Goal: Information Seeking & Learning: Learn about a topic

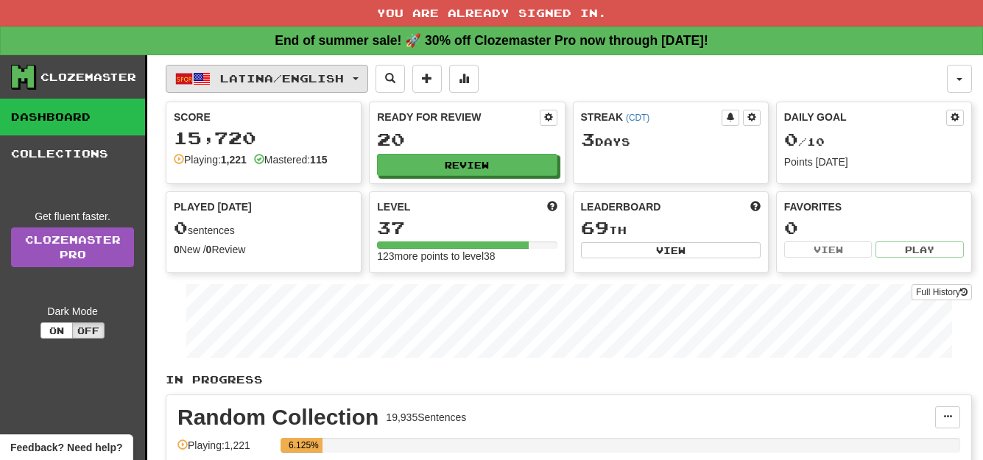
click at [359, 77] on span "button" at bounding box center [356, 78] width 6 height 3
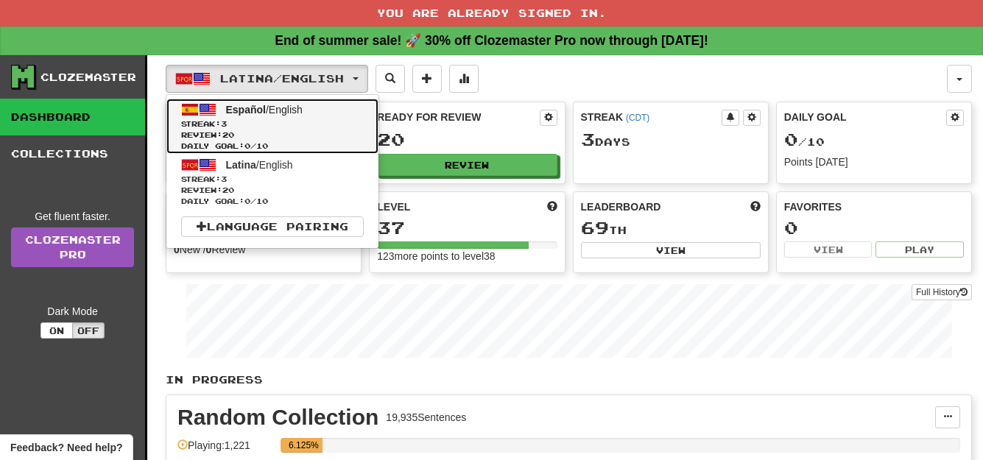
click at [315, 131] on span "Review: 20" at bounding box center [272, 135] width 183 height 11
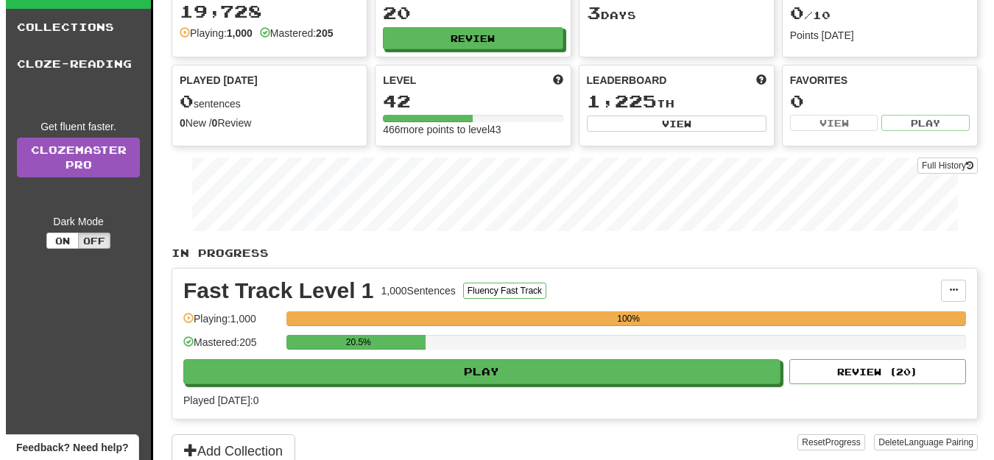
scroll to position [118, 0]
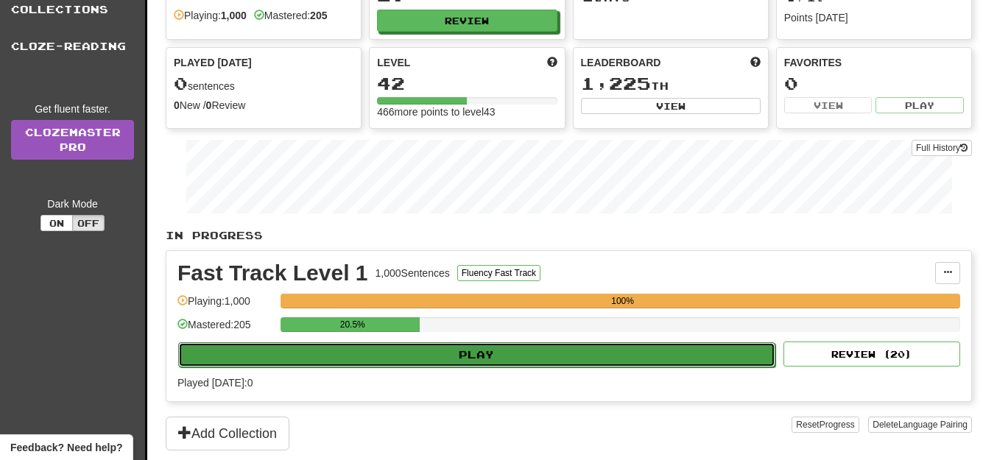
click at [717, 359] on button "Play" at bounding box center [476, 354] width 597 height 25
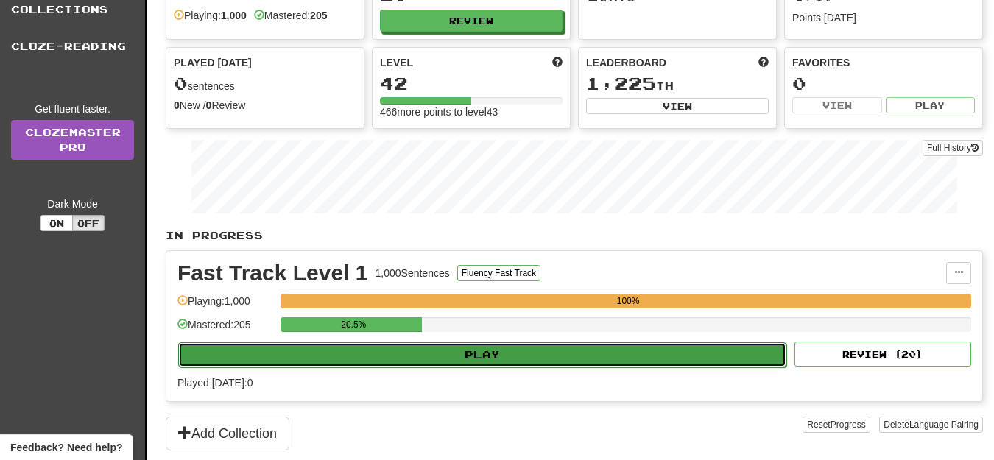
select select "**"
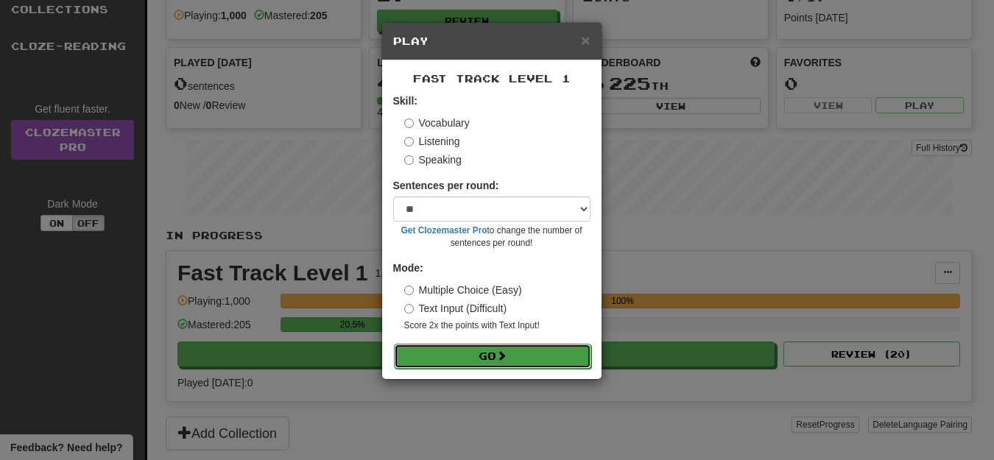
click at [536, 354] on button "Go" at bounding box center [492, 356] width 197 height 25
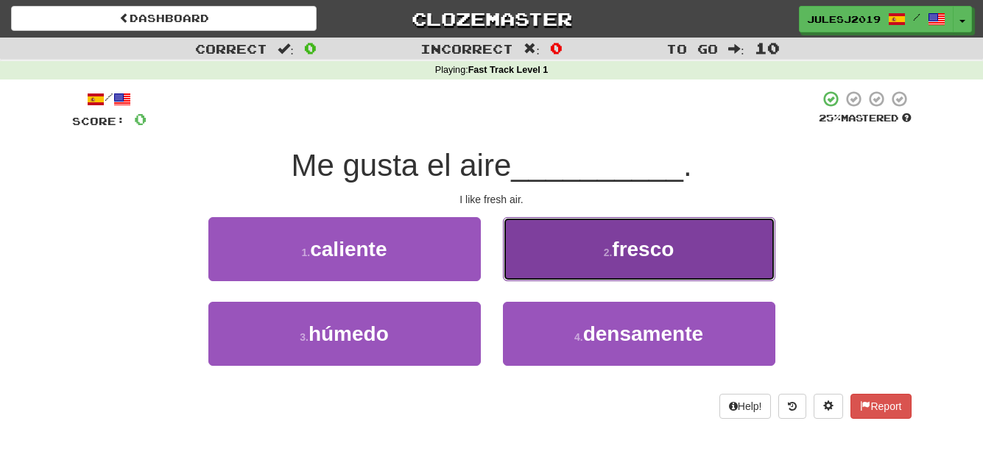
click at [562, 251] on button "2 . fresco" at bounding box center [639, 249] width 272 height 64
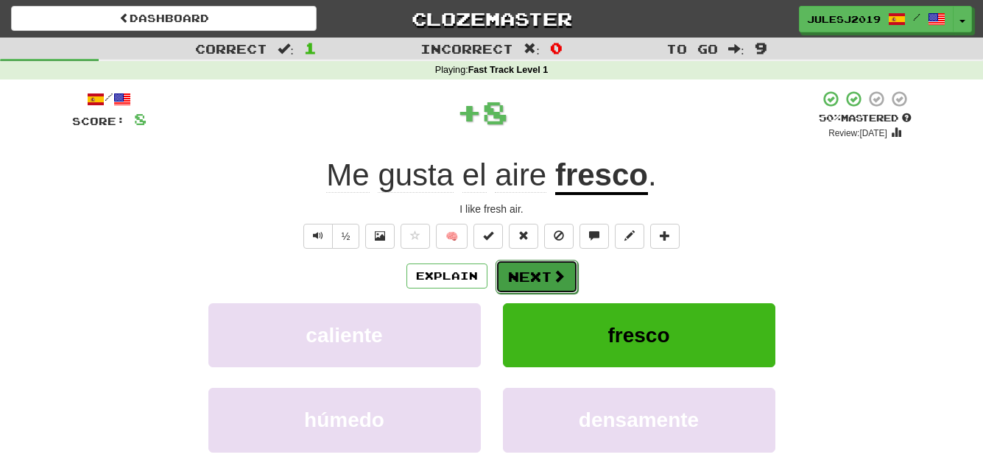
click at [534, 273] on button "Next" at bounding box center [536, 277] width 82 height 34
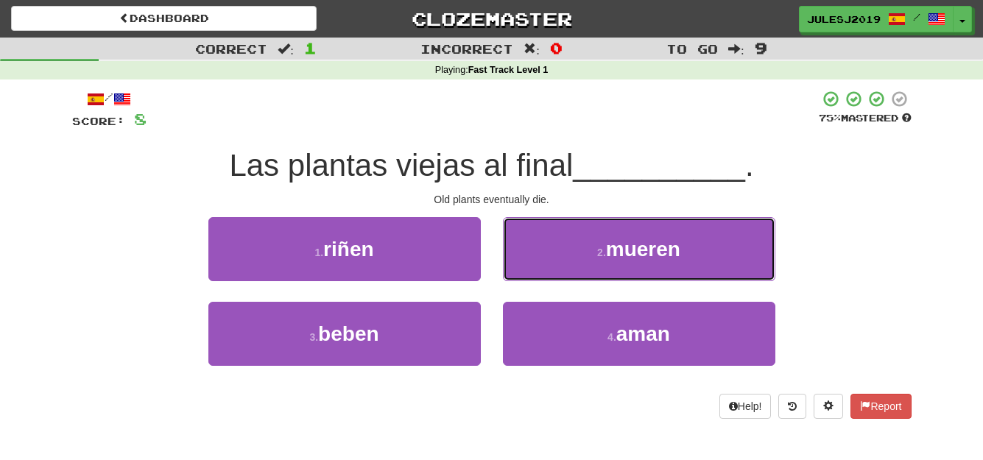
click at [534, 273] on button "2 . mueren" at bounding box center [639, 249] width 272 height 64
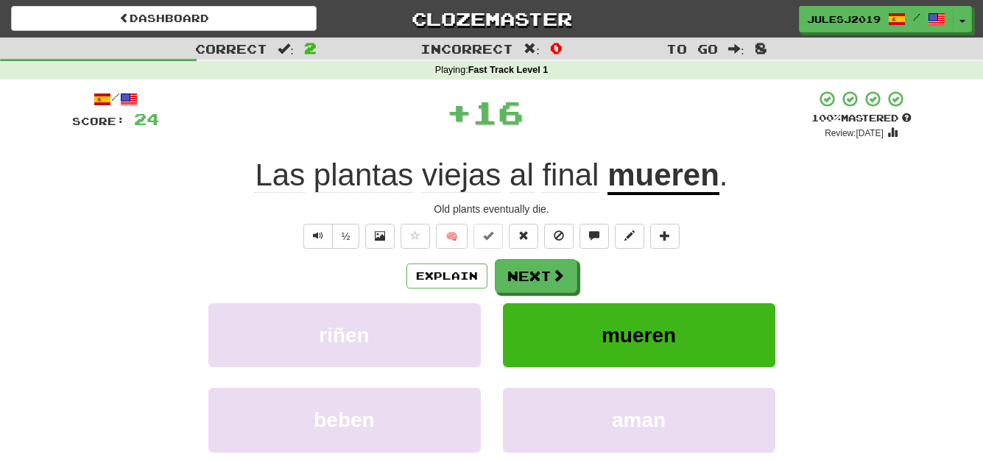
click at [534, 273] on button "Next" at bounding box center [536, 276] width 82 height 34
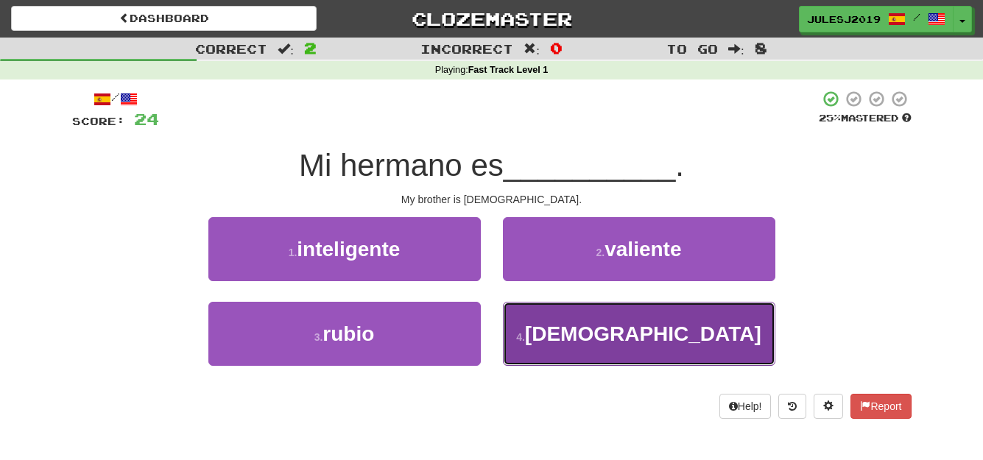
click at [541, 335] on button "4 . gay" at bounding box center [639, 334] width 272 height 64
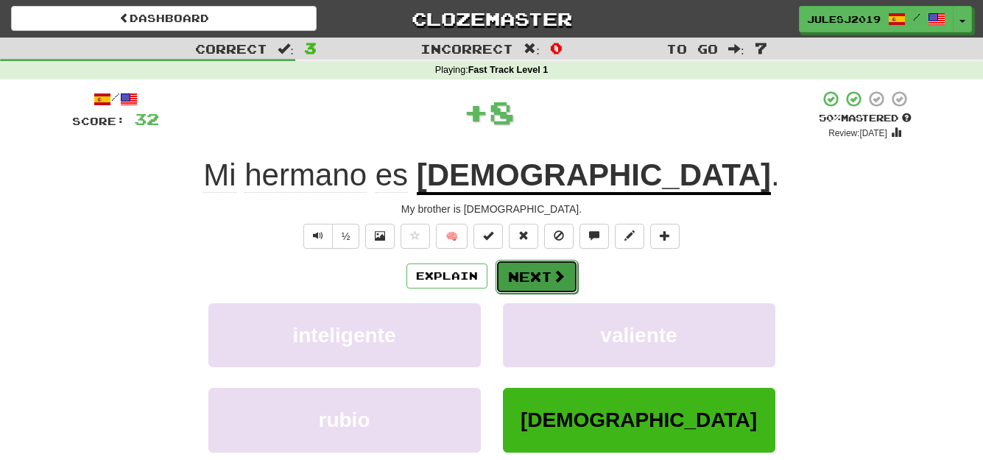
click at [537, 292] on button "Next" at bounding box center [536, 277] width 82 height 34
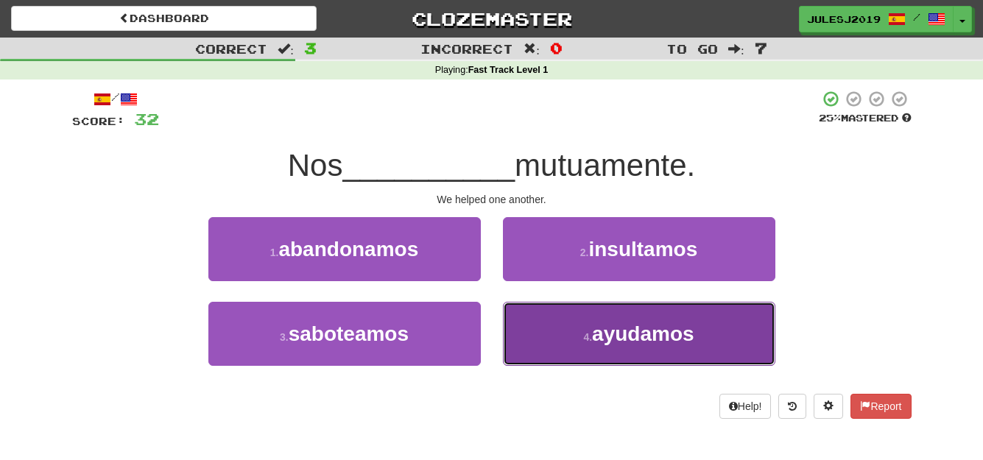
click at [556, 342] on button "4 . ayudamos" at bounding box center [639, 334] width 272 height 64
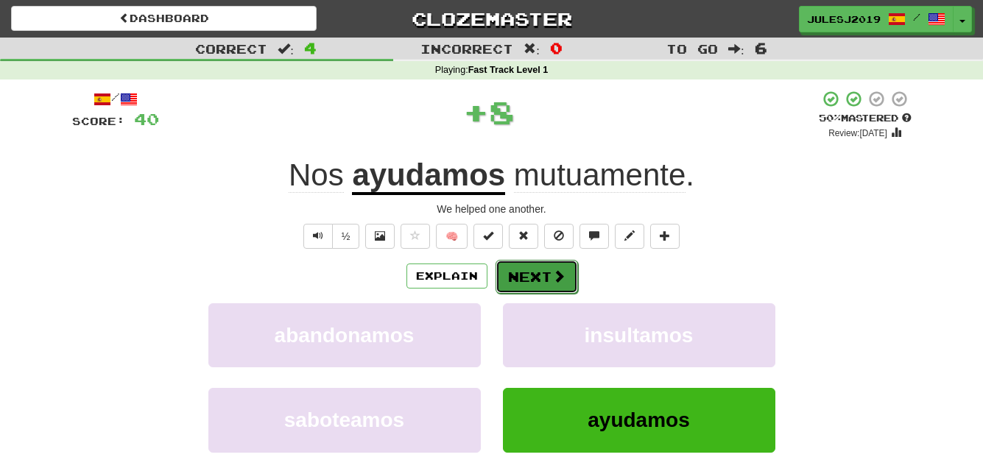
click at [525, 272] on button "Next" at bounding box center [536, 277] width 82 height 34
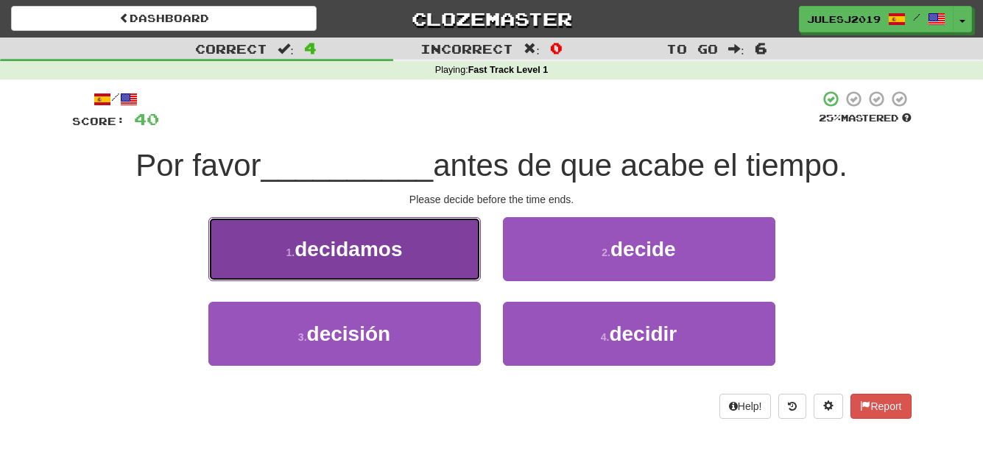
click at [430, 260] on button "1 . decidamos" at bounding box center [344, 249] width 272 height 64
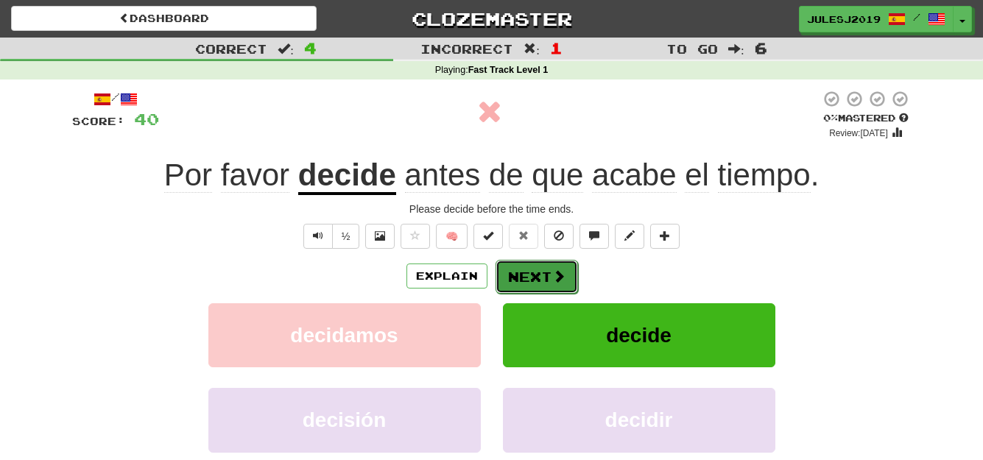
click at [526, 275] on button "Next" at bounding box center [536, 277] width 82 height 34
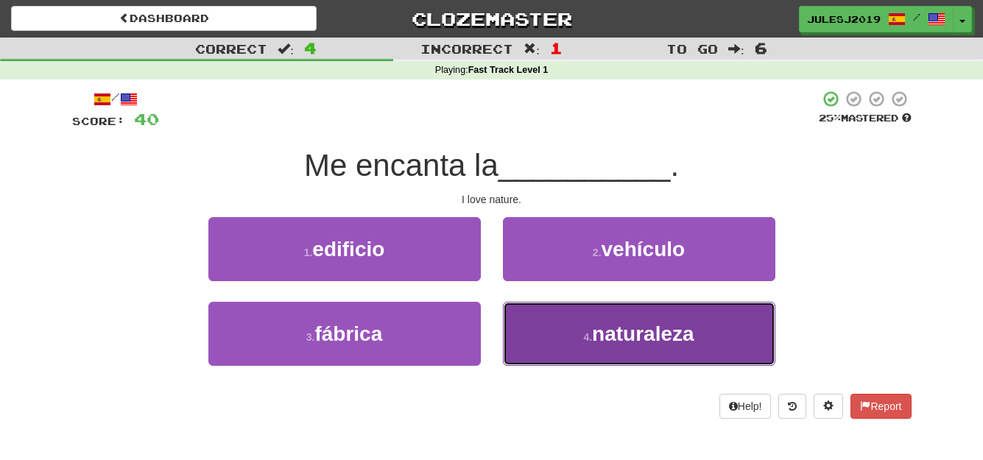
click at [557, 345] on button "4 . naturaleza" at bounding box center [639, 334] width 272 height 64
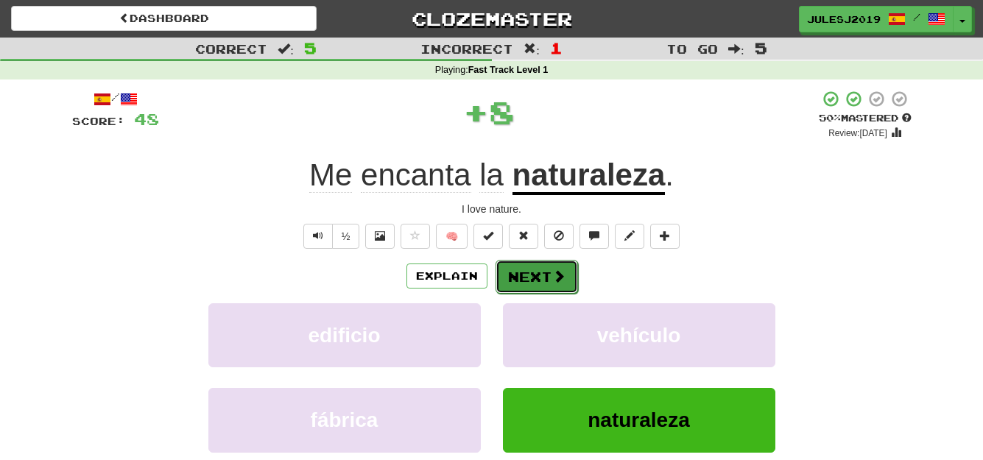
click at [513, 264] on button "Next" at bounding box center [536, 277] width 82 height 34
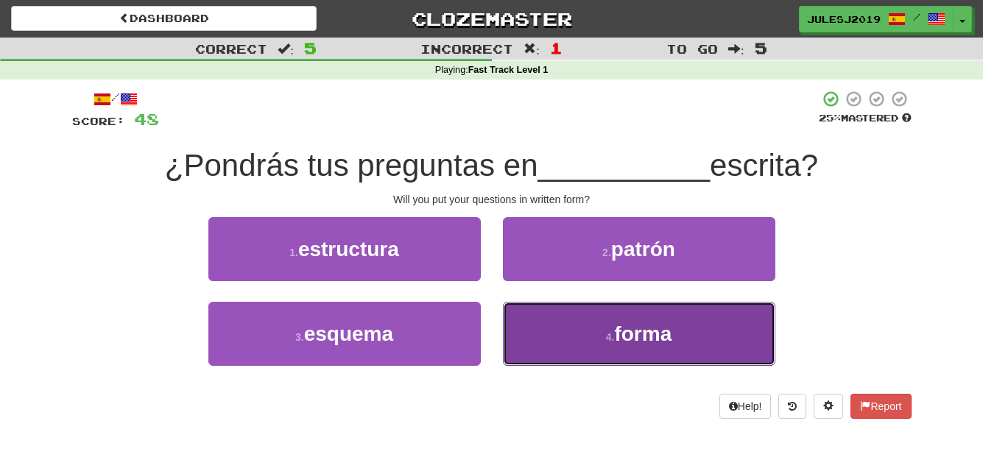
click at [533, 320] on button "4 . forma" at bounding box center [639, 334] width 272 height 64
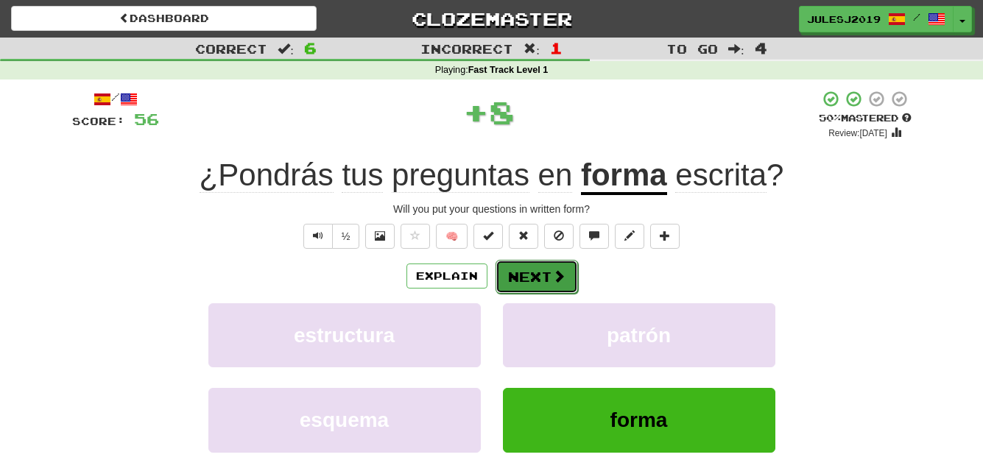
click at [523, 272] on button "Next" at bounding box center [536, 277] width 82 height 34
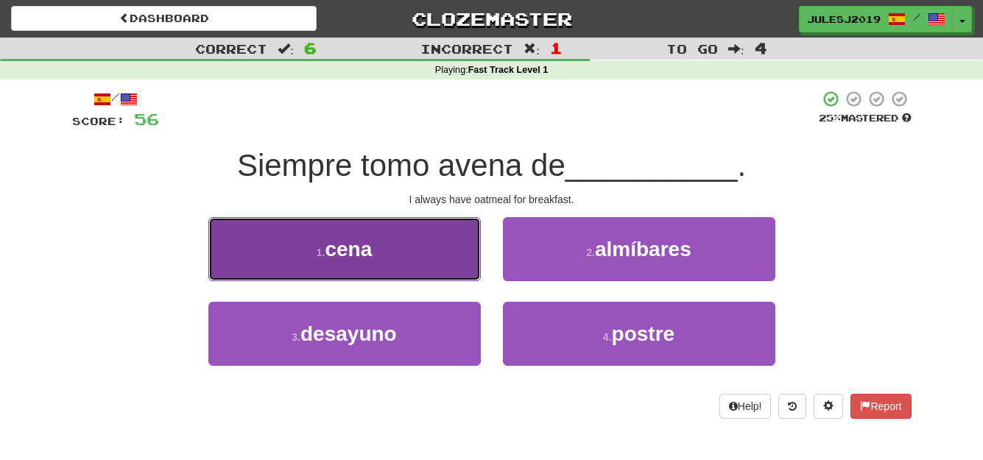
click at [422, 256] on button "1 . cena" at bounding box center [344, 249] width 272 height 64
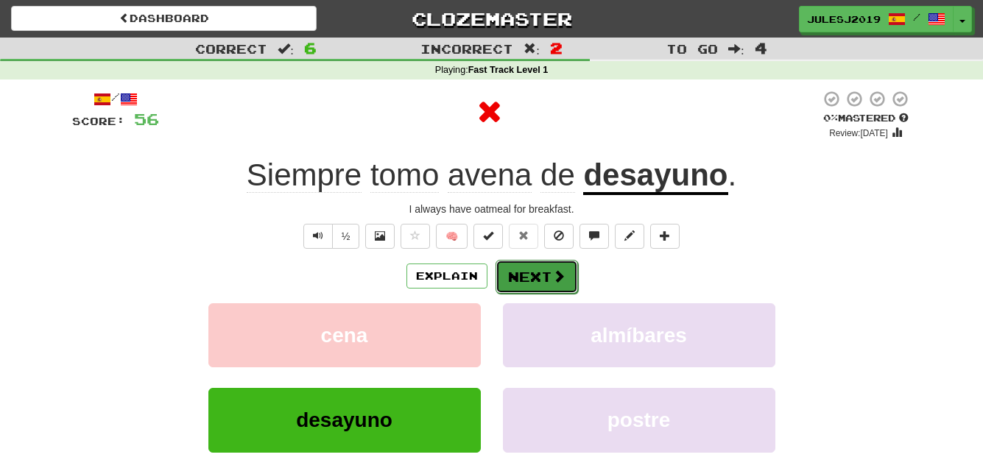
click at [503, 269] on button "Next" at bounding box center [536, 277] width 82 height 34
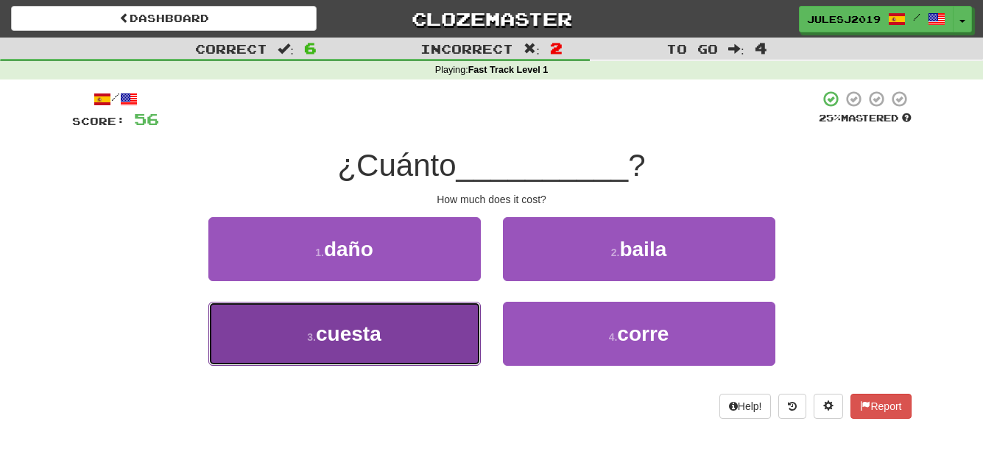
click at [417, 339] on button "3 . cuesta" at bounding box center [344, 334] width 272 height 64
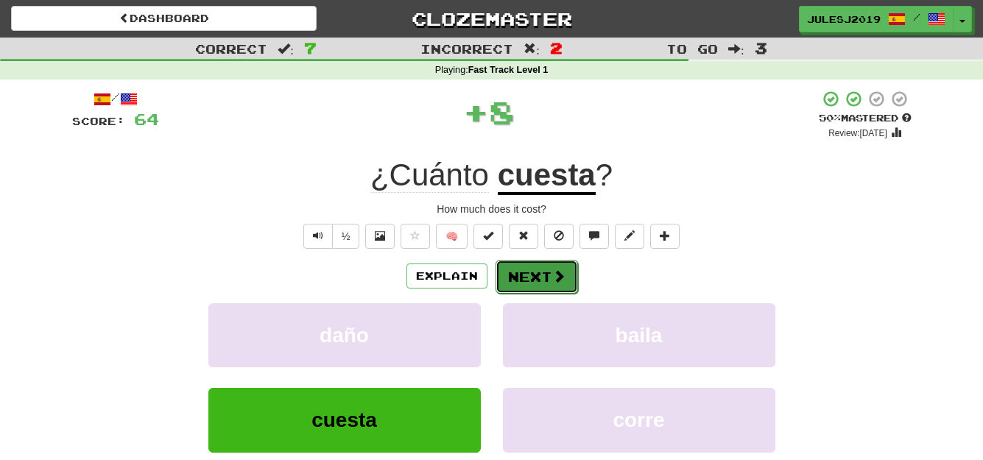
click at [509, 283] on button "Next" at bounding box center [536, 277] width 82 height 34
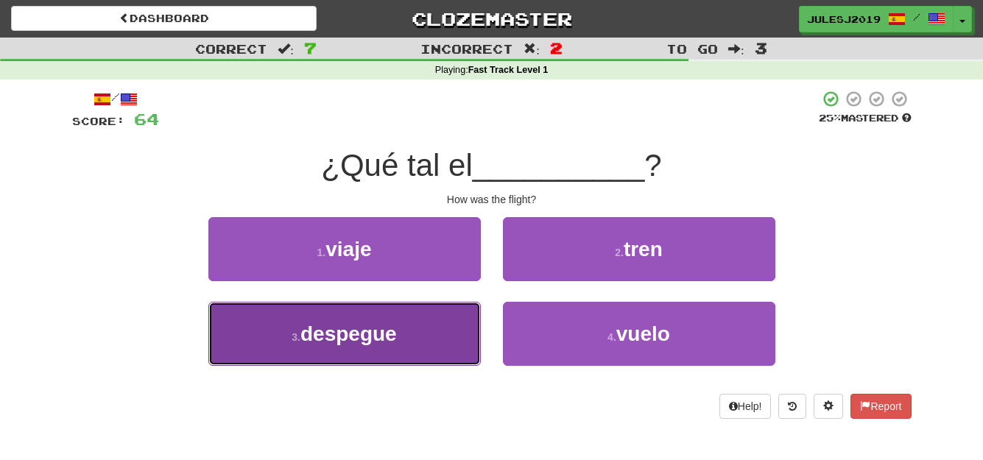
click at [433, 361] on button "3 . despegue" at bounding box center [344, 334] width 272 height 64
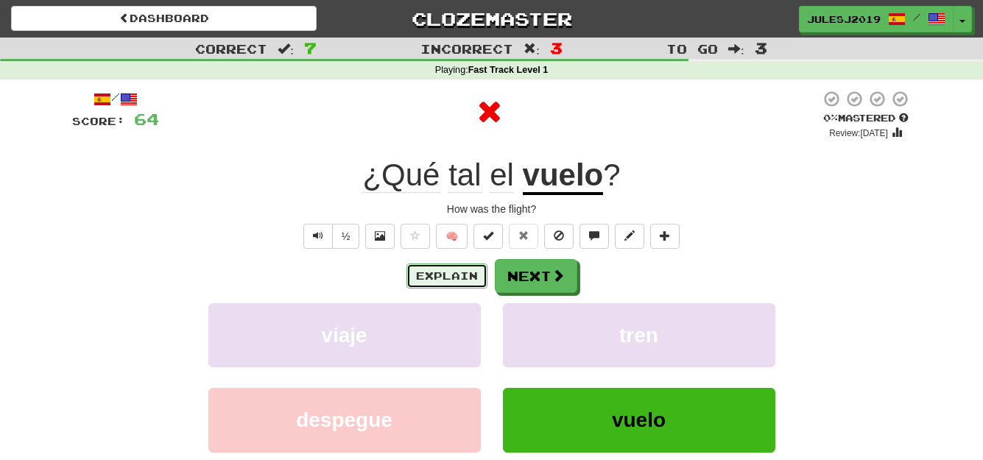
click at [442, 280] on button "Explain" at bounding box center [446, 276] width 81 height 25
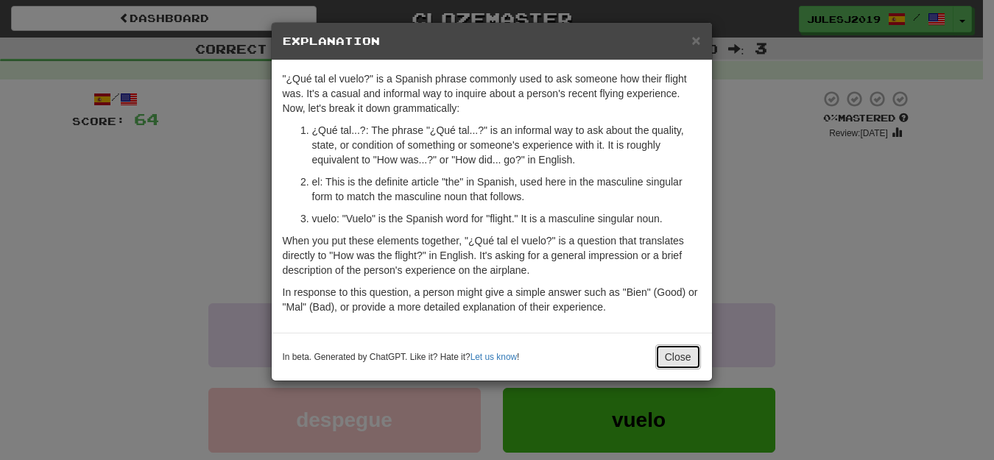
click at [675, 363] on button "Close" at bounding box center [678, 357] width 46 height 25
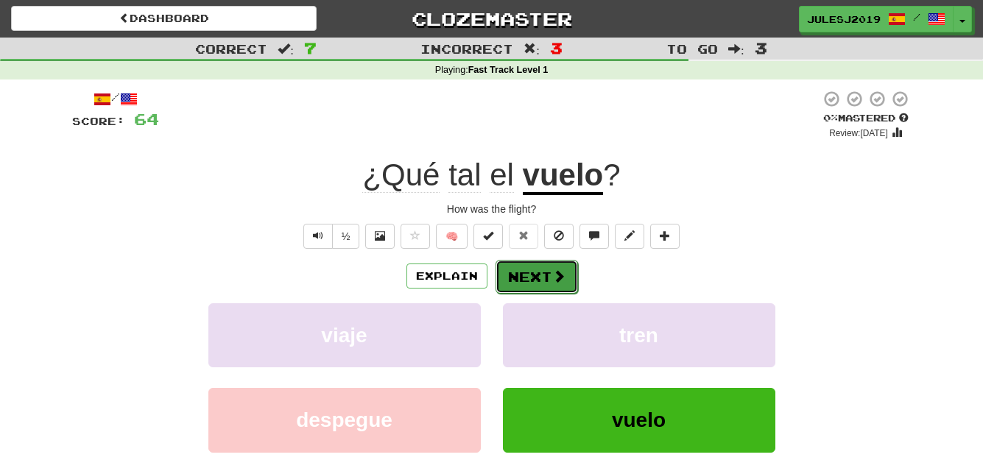
click at [540, 286] on button "Next" at bounding box center [536, 277] width 82 height 34
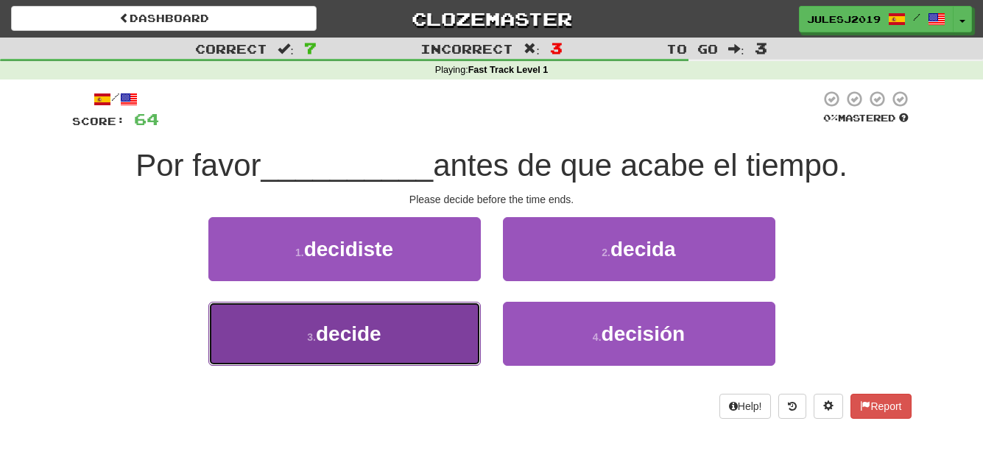
click at [432, 335] on button "3 . decide" at bounding box center [344, 334] width 272 height 64
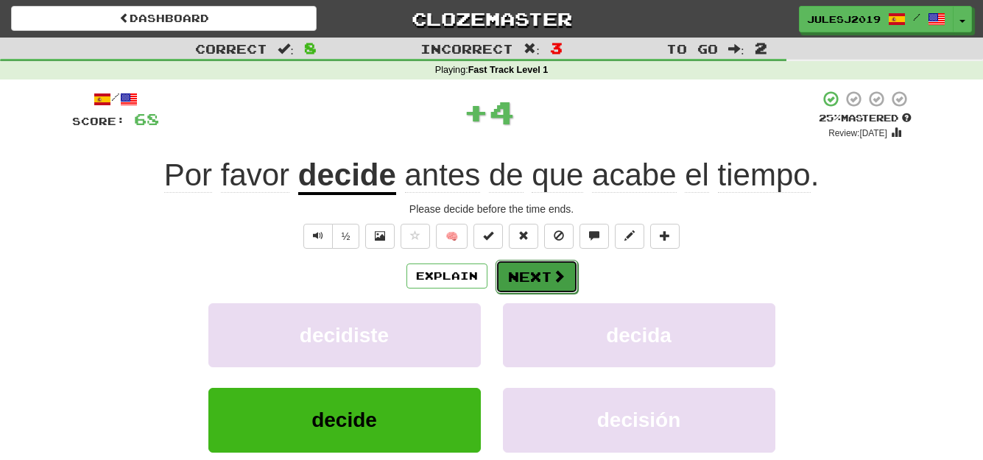
click at [544, 272] on button "Next" at bounding box center [536, 277] width 82 height 34
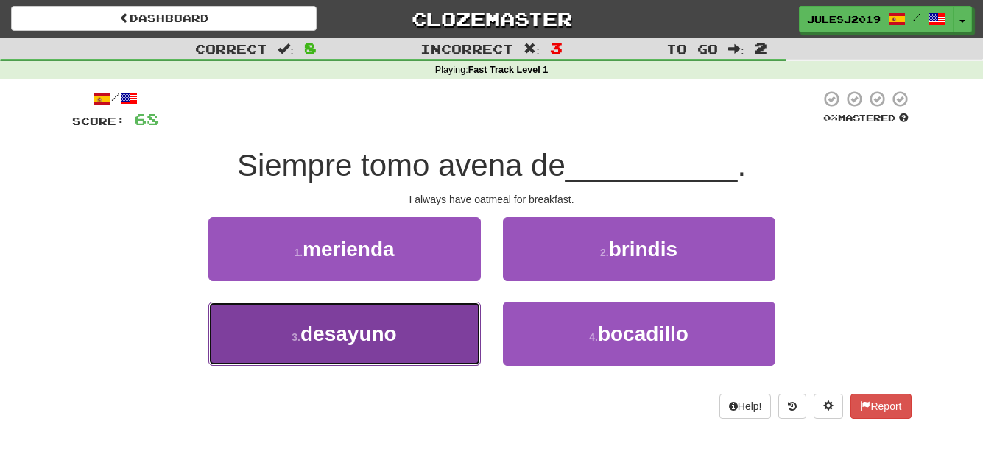
click at [425, 334] on button "3 . desayuno" at bounding box center [344, 334] width 272 height 64
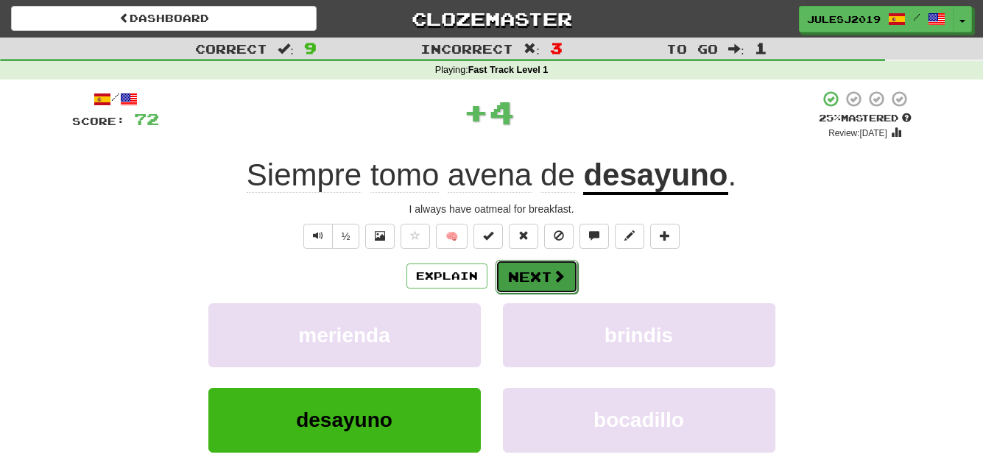
click at [523, 289] on button "Next" at bounding box center [536, 277] width 82 height 34
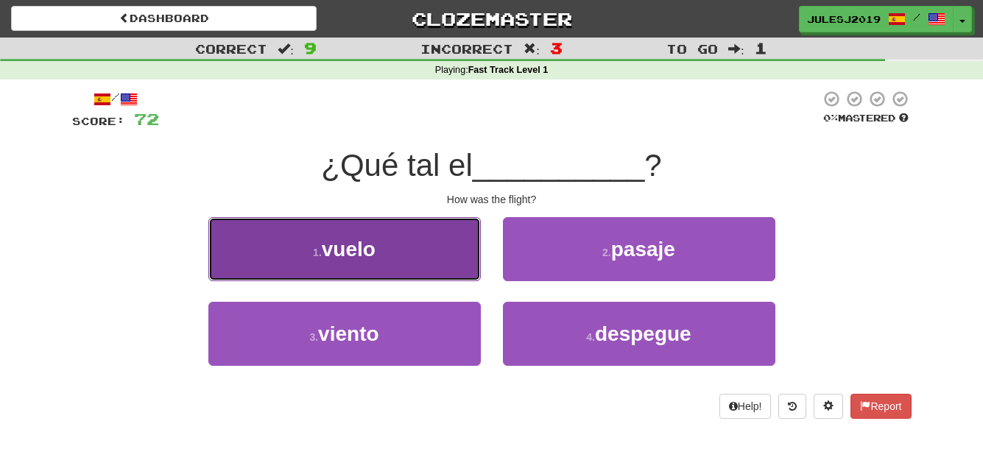
click at [433, 264] on button "1 . vuelo" at bounding box center [344, 249] width 272 height 64
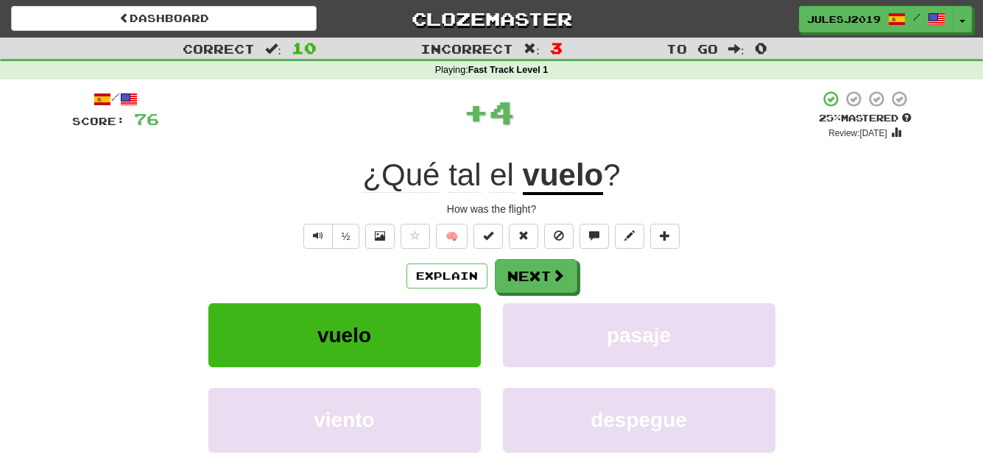
click at [515, 259] on div "Explain Next" at bounding box center [491, 276] width 839 height 34
click at [520, 277] on button "Next" at bounding box center [536, 277] width 82 height 34
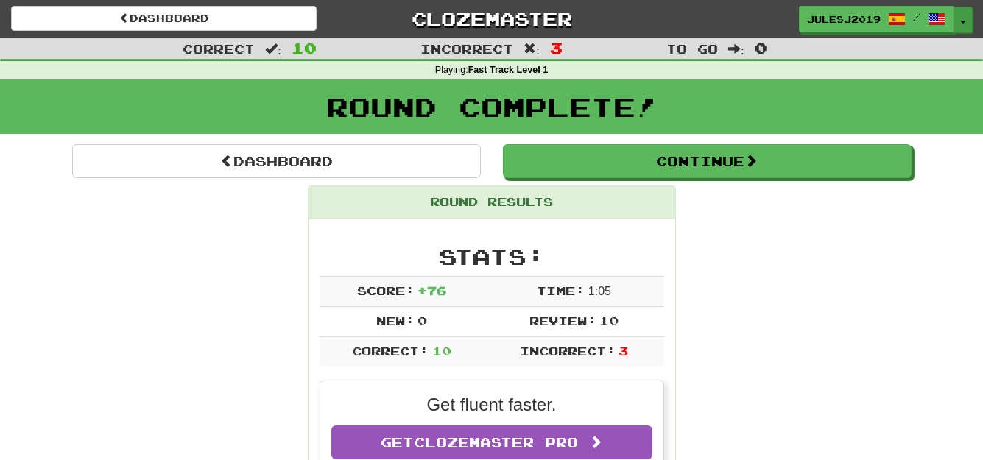
click at [961, 21] on span "button" at bounding box center [963, 22] width 6 height 3
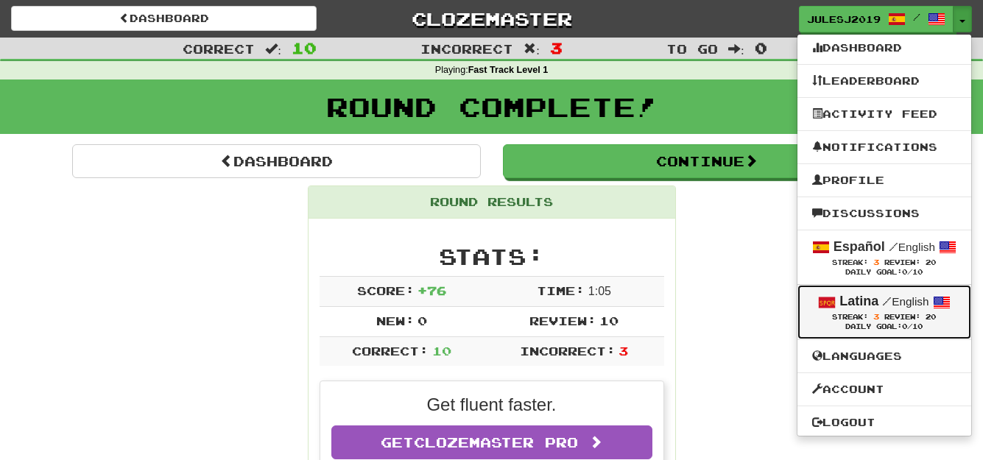
click at [846, 308] on strong "Latina" at bounding box center [858, 301] width 39 height 15
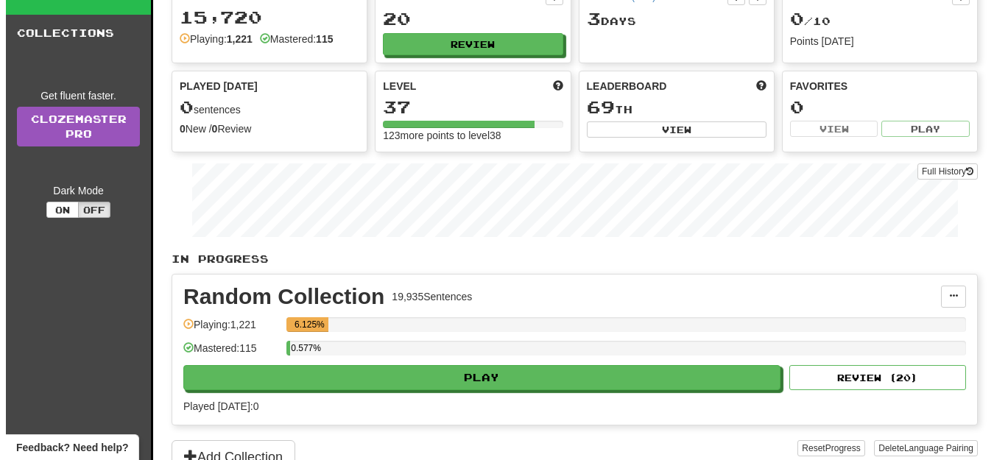
scroll to position [118, 0]
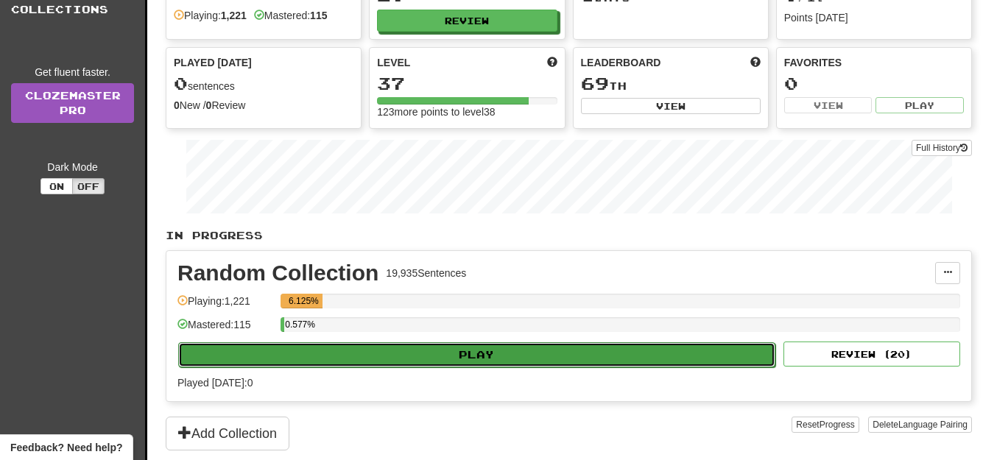
click at [636, 366] on button "Play" at bounding box center [476, 354] width 597 height 25
select select "**"
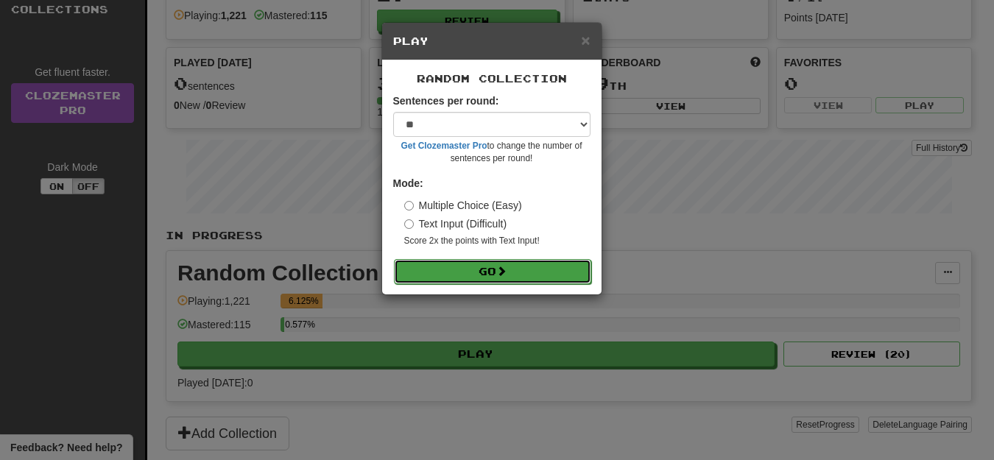
click at [518, 272] on button "Go" at bounding box center [492, 271] width 197 height 25
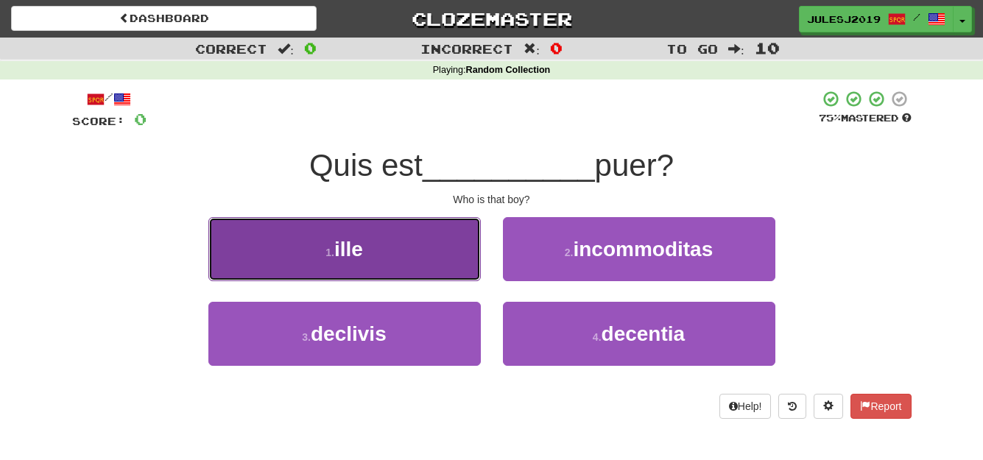
click at [419, 250] on button "1 . ille" at bounding box center [344, 249] width 272 height 64
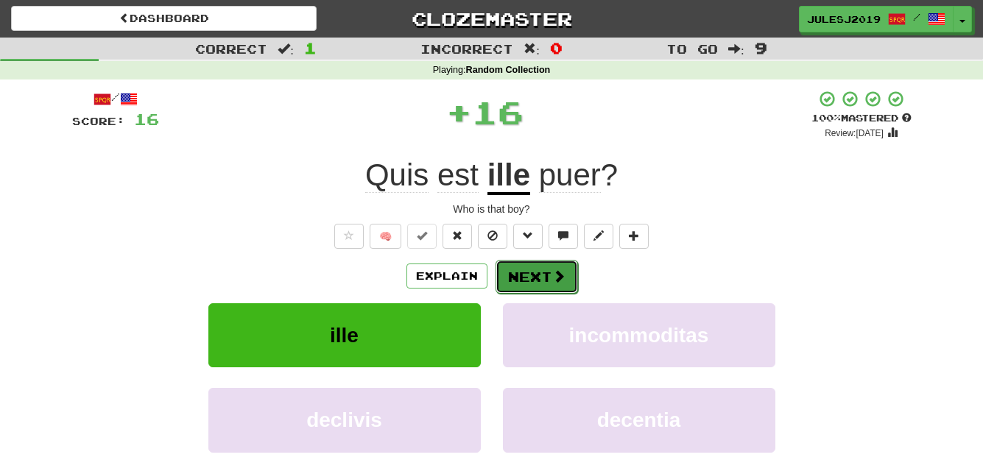
click at [537, 262] on button "Next" at bounding box center [536, 277] width 82 height 34
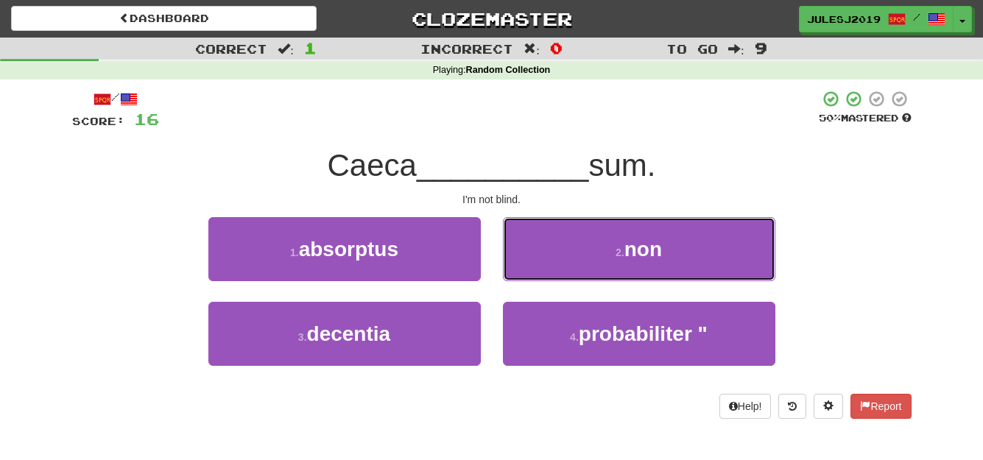
click at [537, 262] on button "2 . non" at bounding box center [639, 249] width 272 height 64
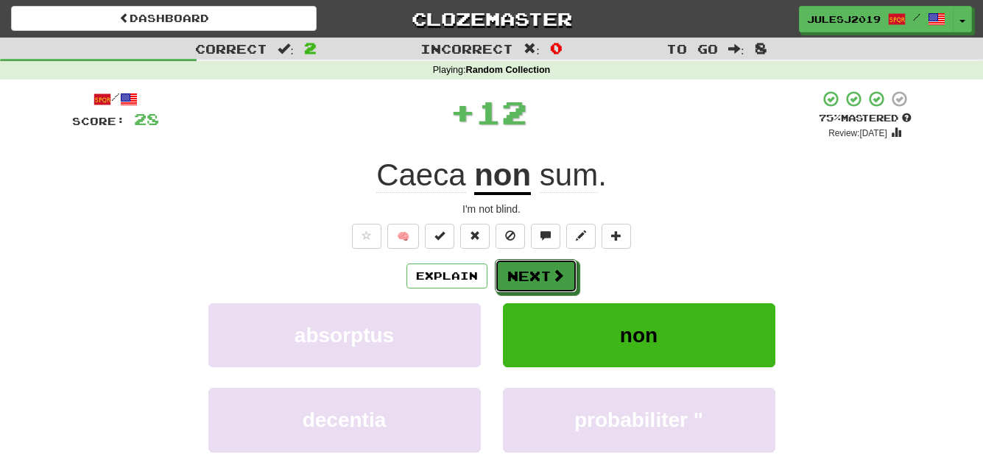
click at [537, 262] on button "Next" at bounding box center [536, 276] width 82 height 34
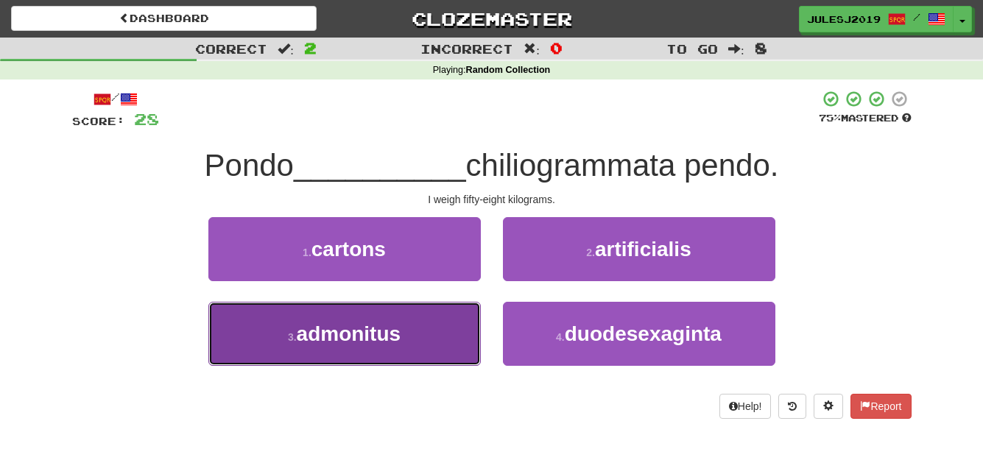
click at [382, 339] on span "admonitus" at bounding box center [349, 333] width 105 height 23
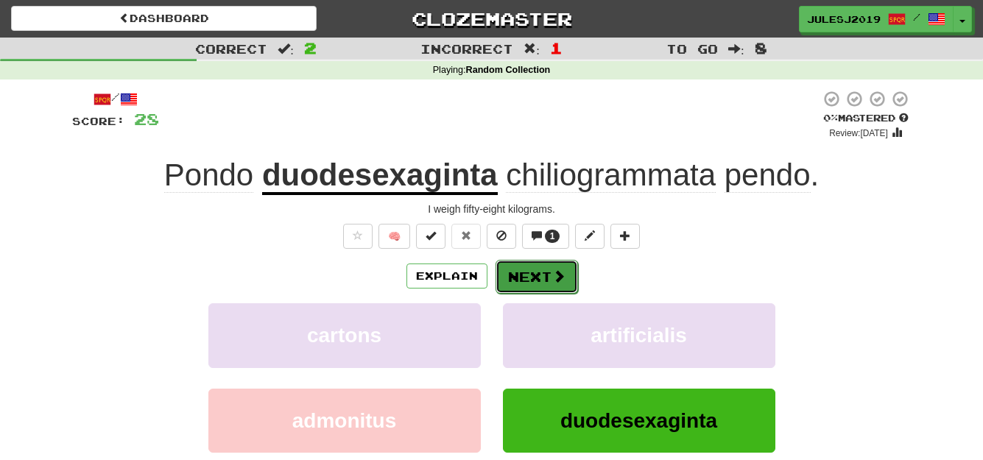
click at [522, 277] on button "Next" at bounding box center [536, 277] width 82 height 34
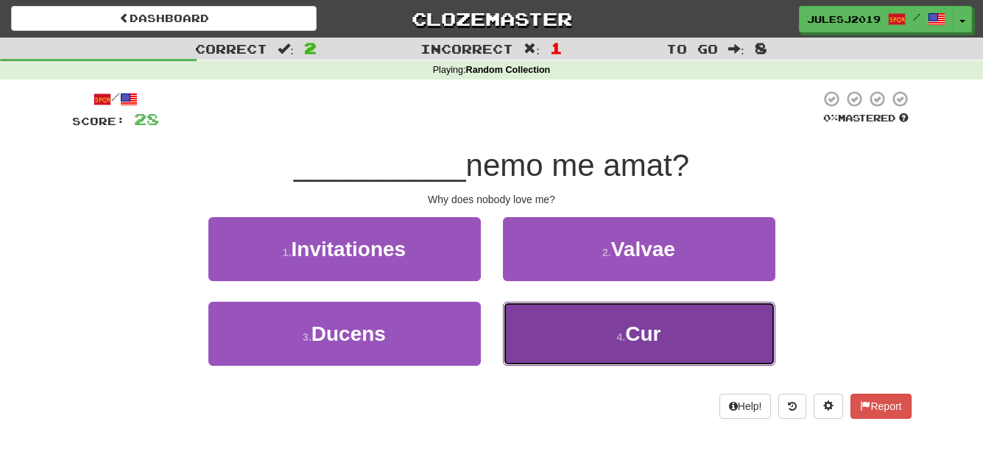
click at [552, 329] on button "4 . Cur" at bounding box center [639, 334] width 272 height 64
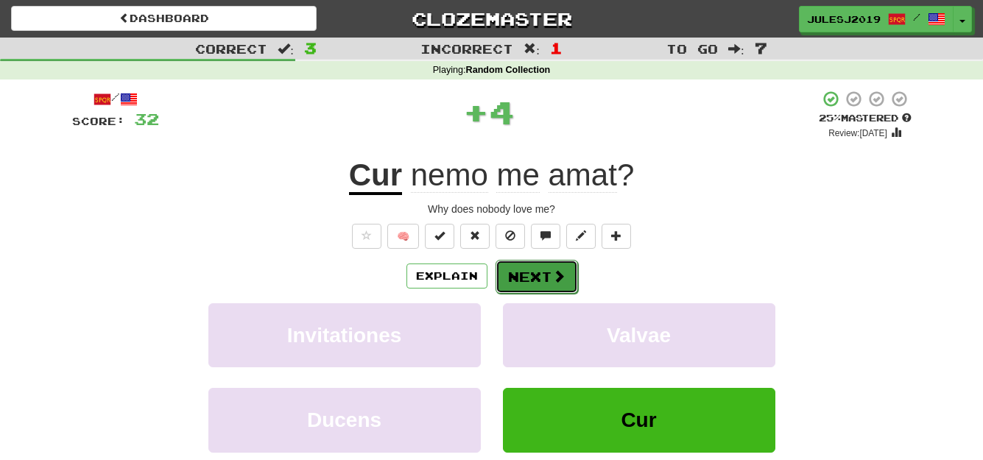
click at [532, 275] on button "Next" at bounding box center [536, 277] width 82 height 34
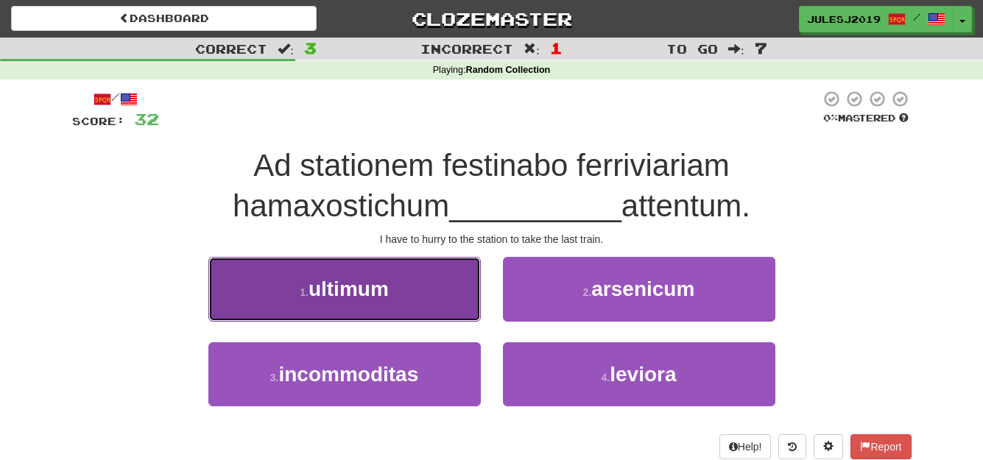
click at [439, 299] on button "1 . ultimum" at bounding box center [344, 289] width 272 height 64
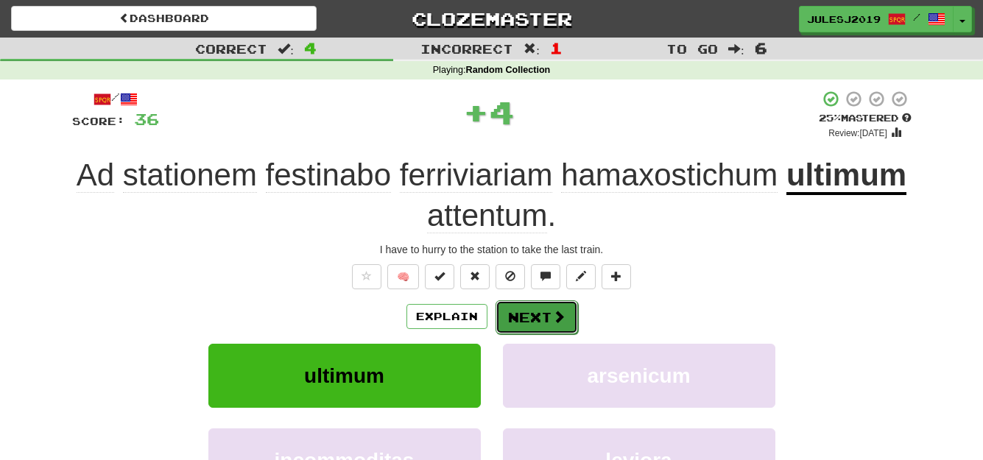
click at [533, 313] on button "Next" at bounding box center [536, 317] width 82 height 34
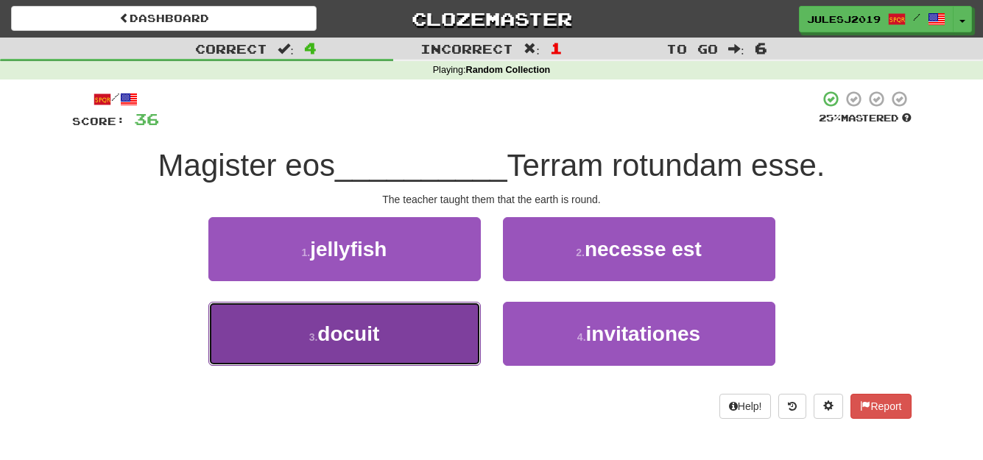
click at [472, 333] on button "3 . docuit" at bounding box center [344, 334] width 272 height 64
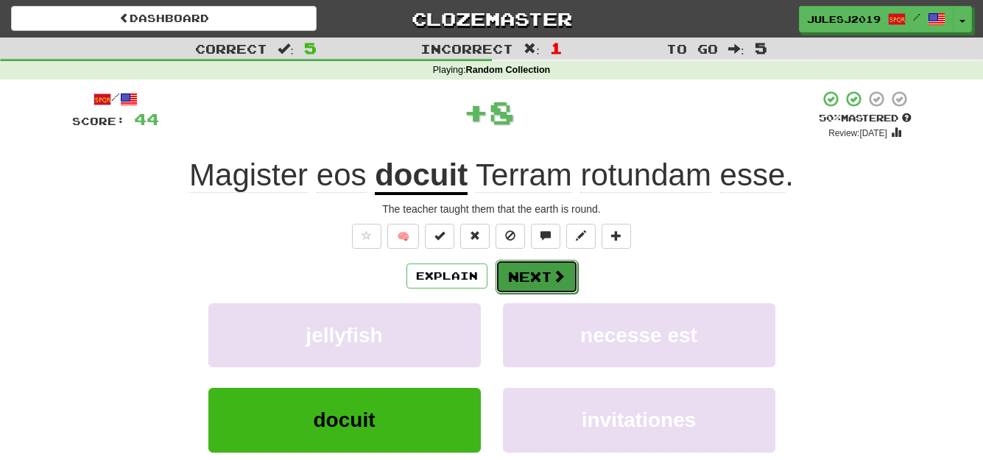
click at [529, 268] on button "Next" at bounding box center [536, 277] width 82 height 34
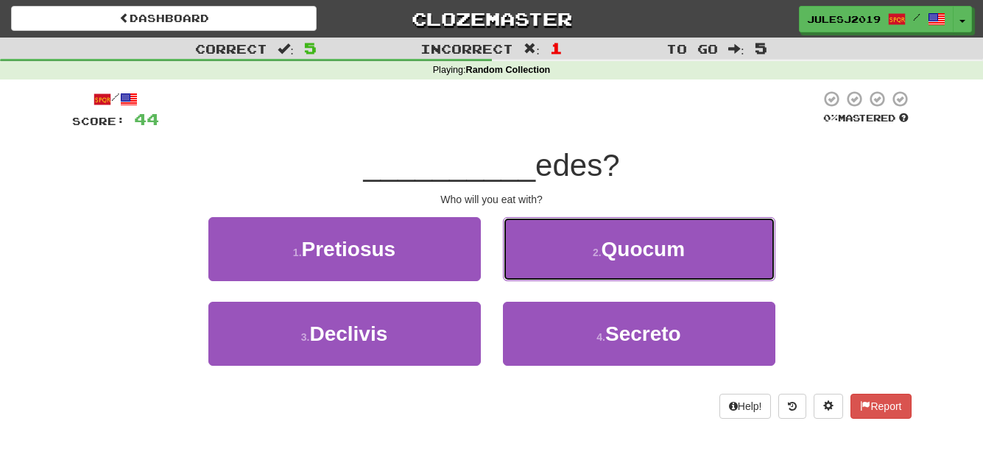
click at [529, 268] on button "2 . [GEOGRAPHIC_DATA]" at bounding box center [639, 249] width 272 height 64
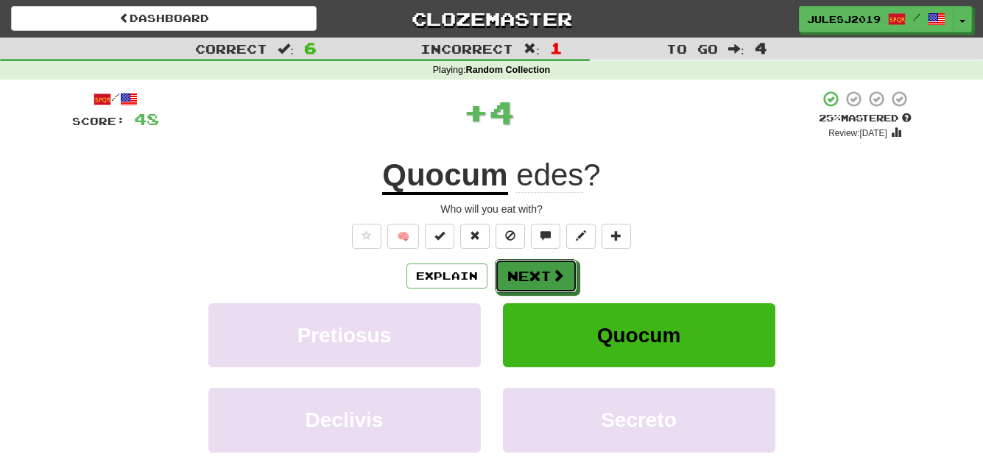
click at [529, 268] on button "Next" at bounding box center [536, 276] width 82 height 34
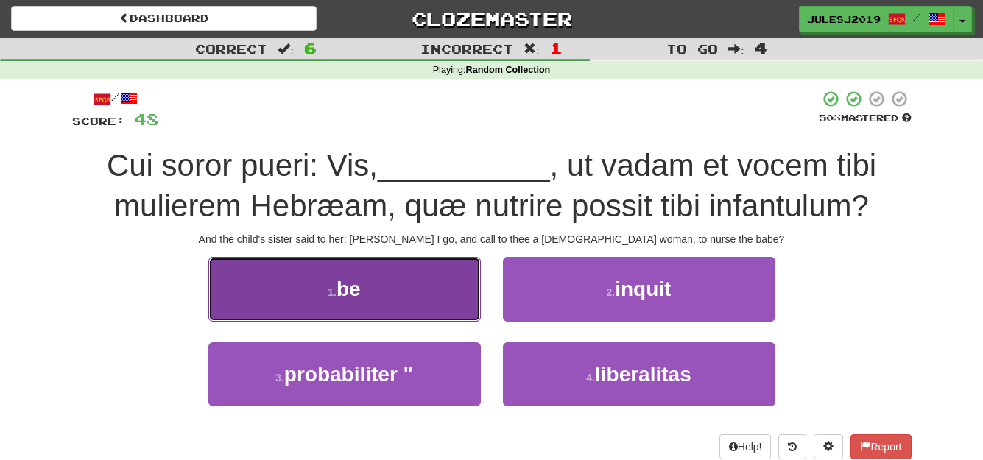
click at [436, 280] on button "1 . be" at bounding box center [344, 289] width 272 height 64
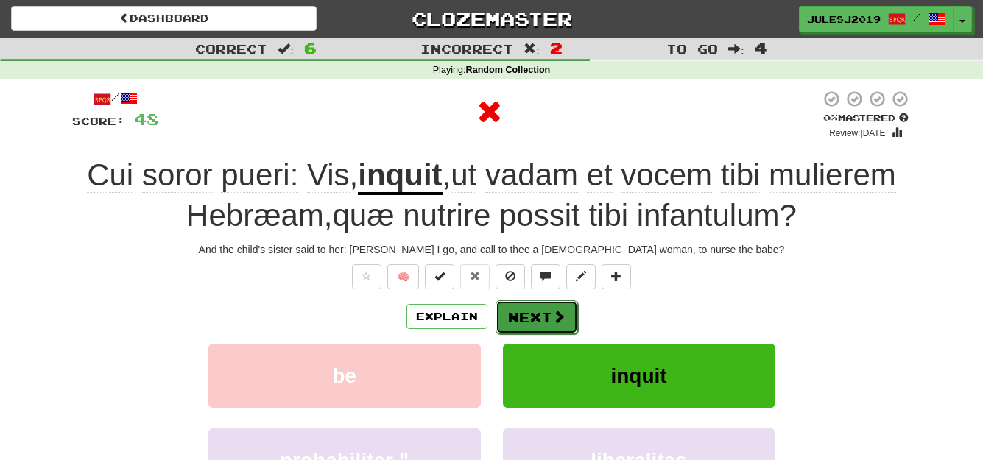
click at [550, 307] on button "Next" at bounding box center [536, 317] width 82 height 34
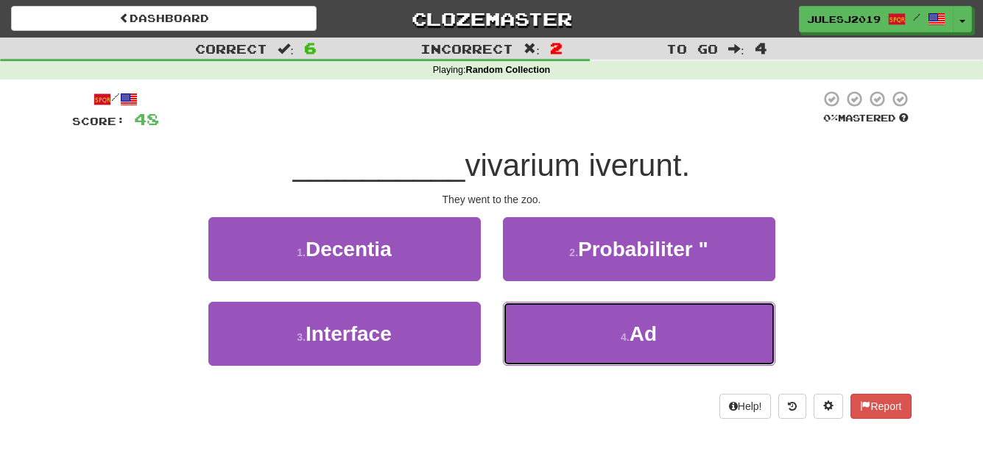
click at [550, 307] on button "4 . Ad" at bounding box center [639, 334] width 272 height 64
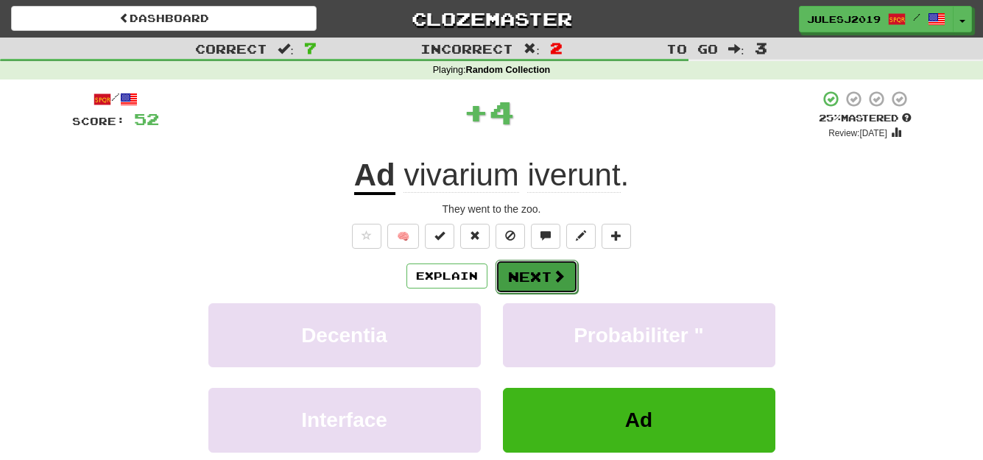
click at [529, 272] on button "Next" at bounding box center [536, 277] width 82 height 34
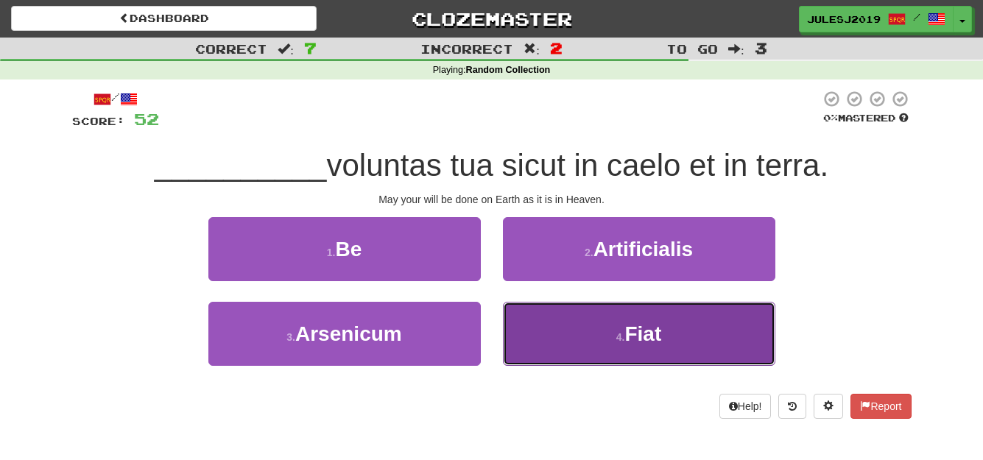
click at [548, 311] on button "4 . Fiat" at bounding box center [639, 334] width 272 height 64
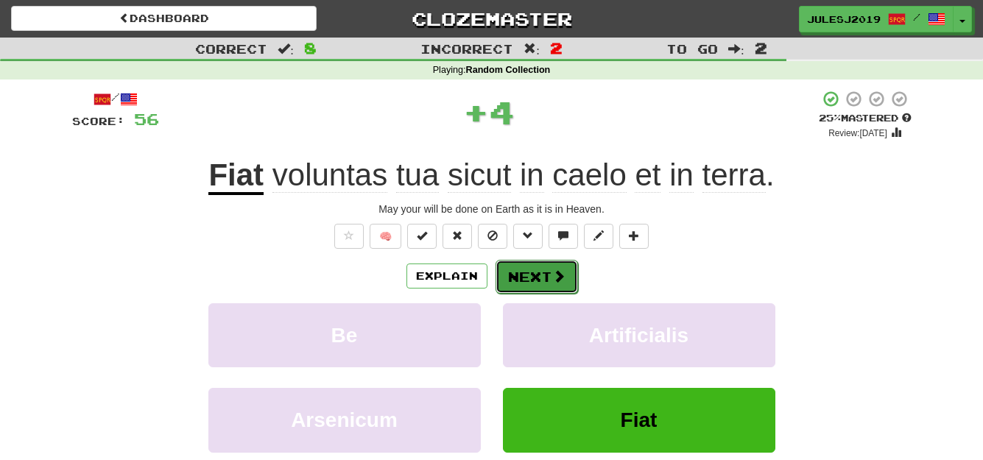
click at [545, 284] on button "Next" at bounding box center [536, 277] width 82 height 34
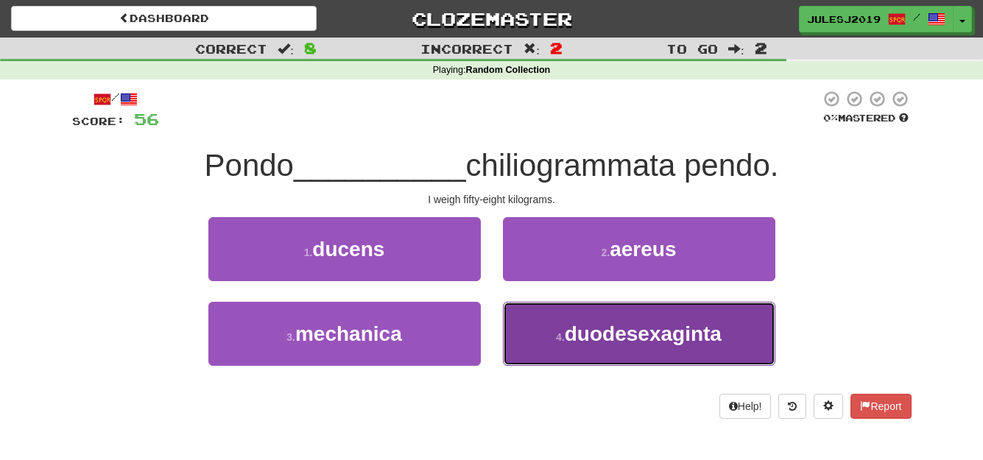
click at [574, 347] on button "4 . duodesexaginta" at bounding box center [639, 334] width 272 height 64
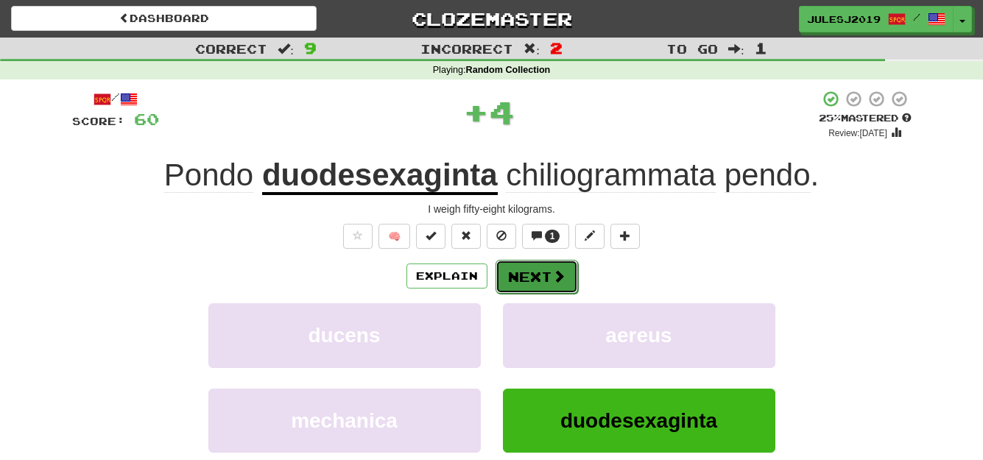
click at [526, 283] on button "Next" at bounding box center [536, 277] width 82 height 34
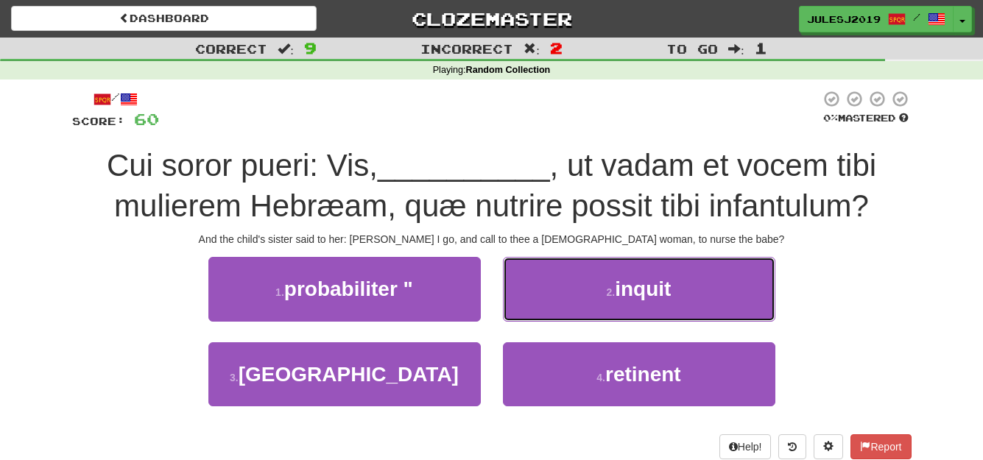
click at [526, 283] on button "2 . inquit" at bounding box center [639, 289] width 272 height 64
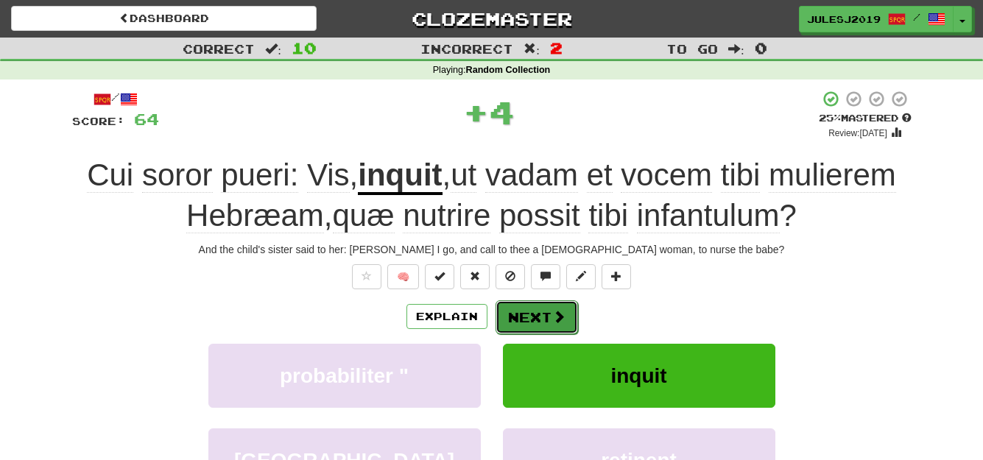
click at [520, 325] on button "Next" at bounding box center [536, 317] width 82 height 34
